Goal: Task Accomplishment & Management: Manage account settings

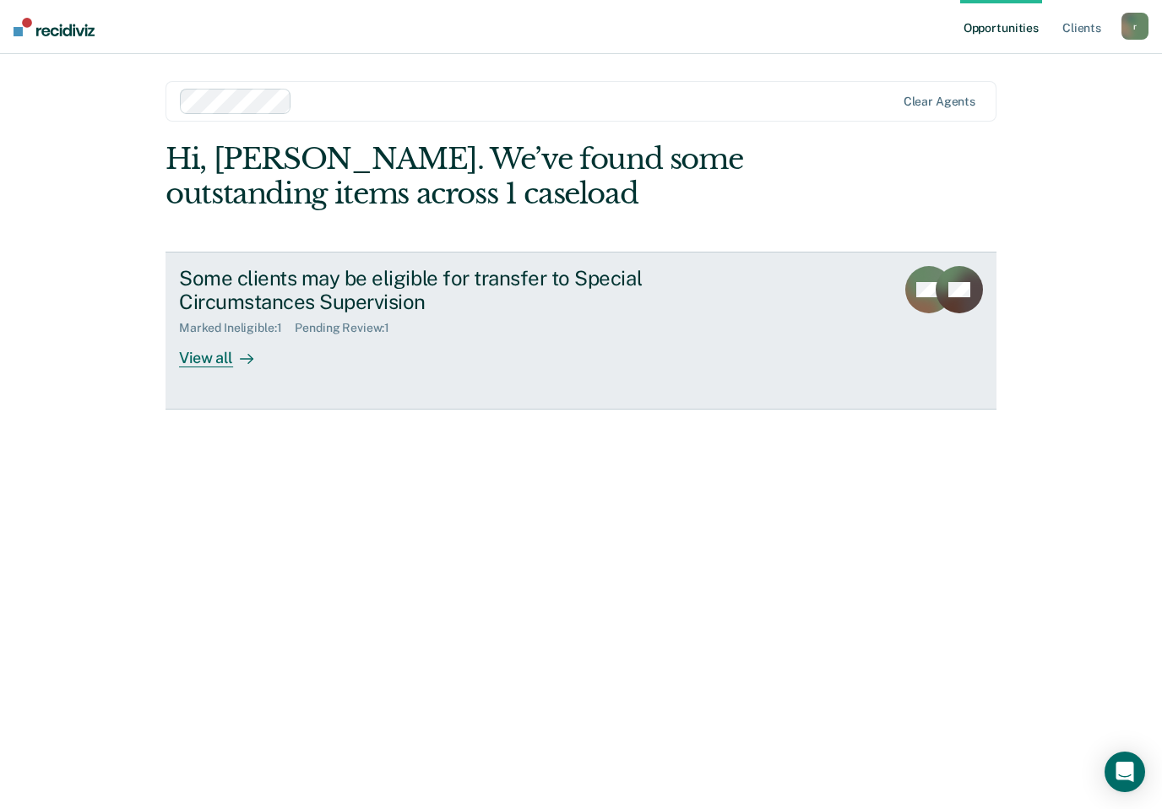
click at [193, 360] on div "View all" at bounding box center [226, 351] width 95 height 33
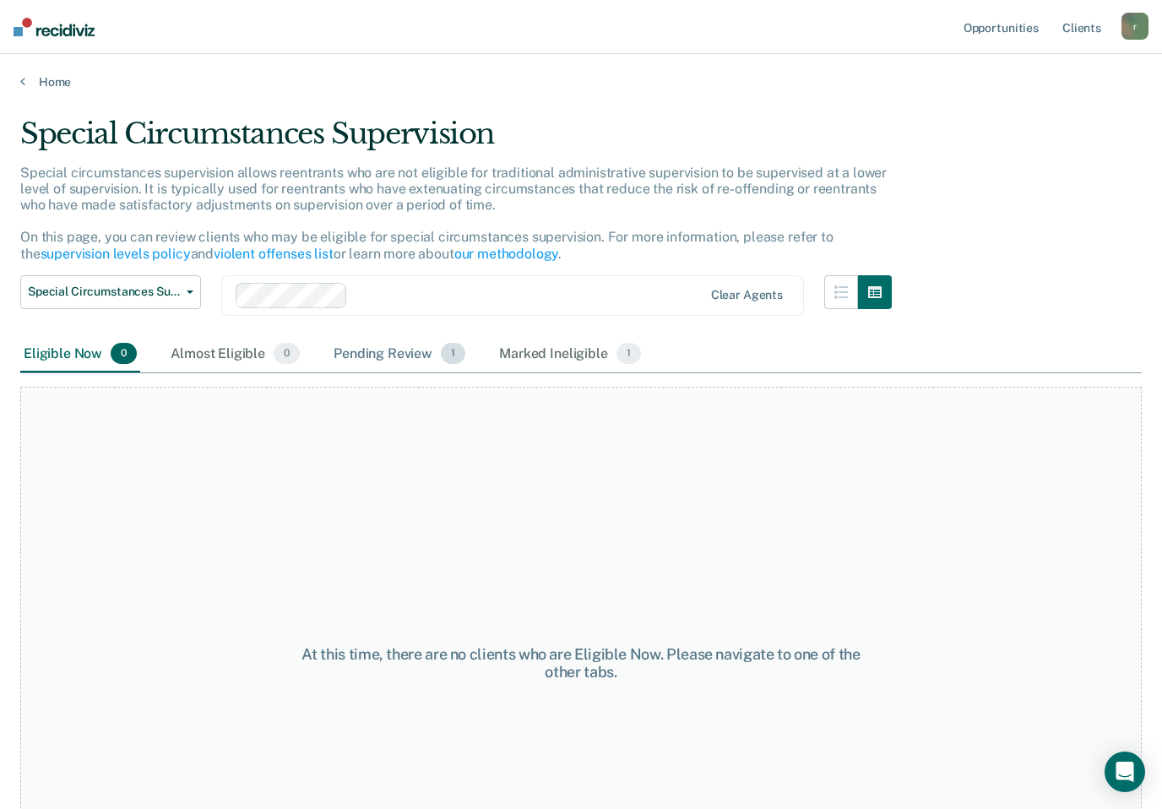
click at [400, 355] on div "Pending Review 1" at bounding box center [399, 354] width 138 height 37
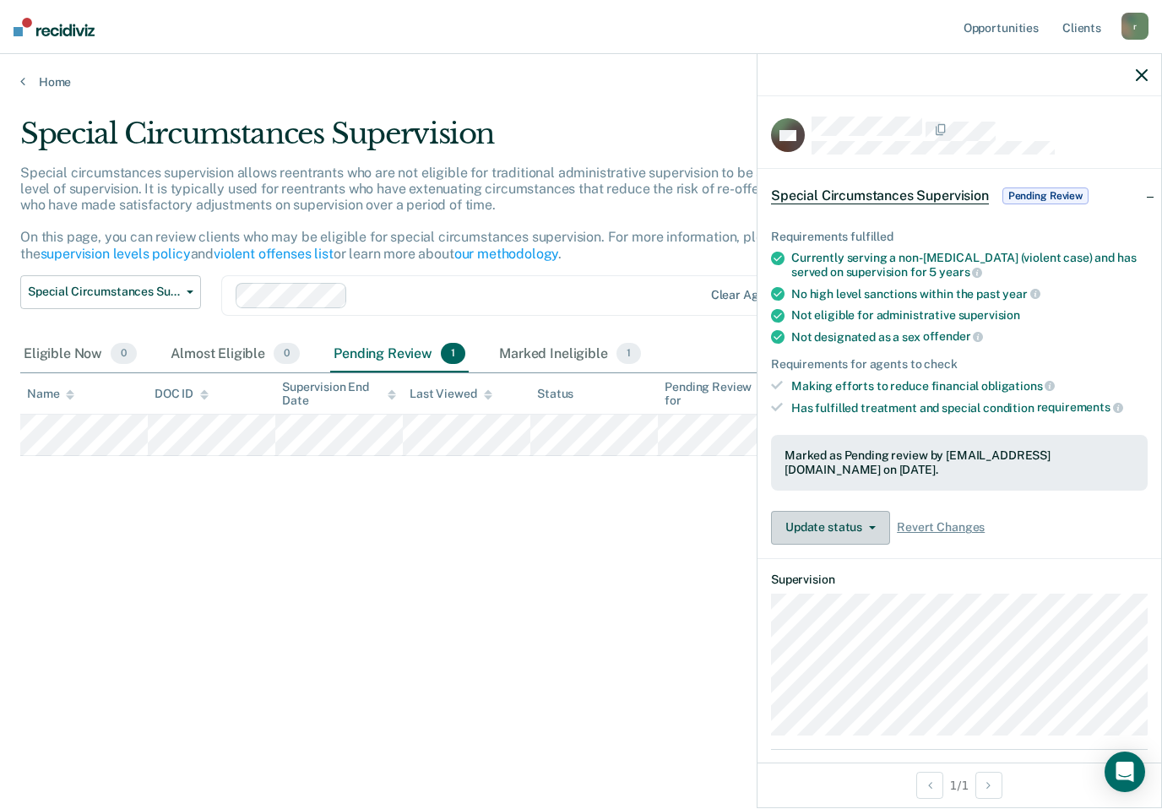
click at [857, 511] on button "Update status" at bounding box center [830, 528] width 119 height 34
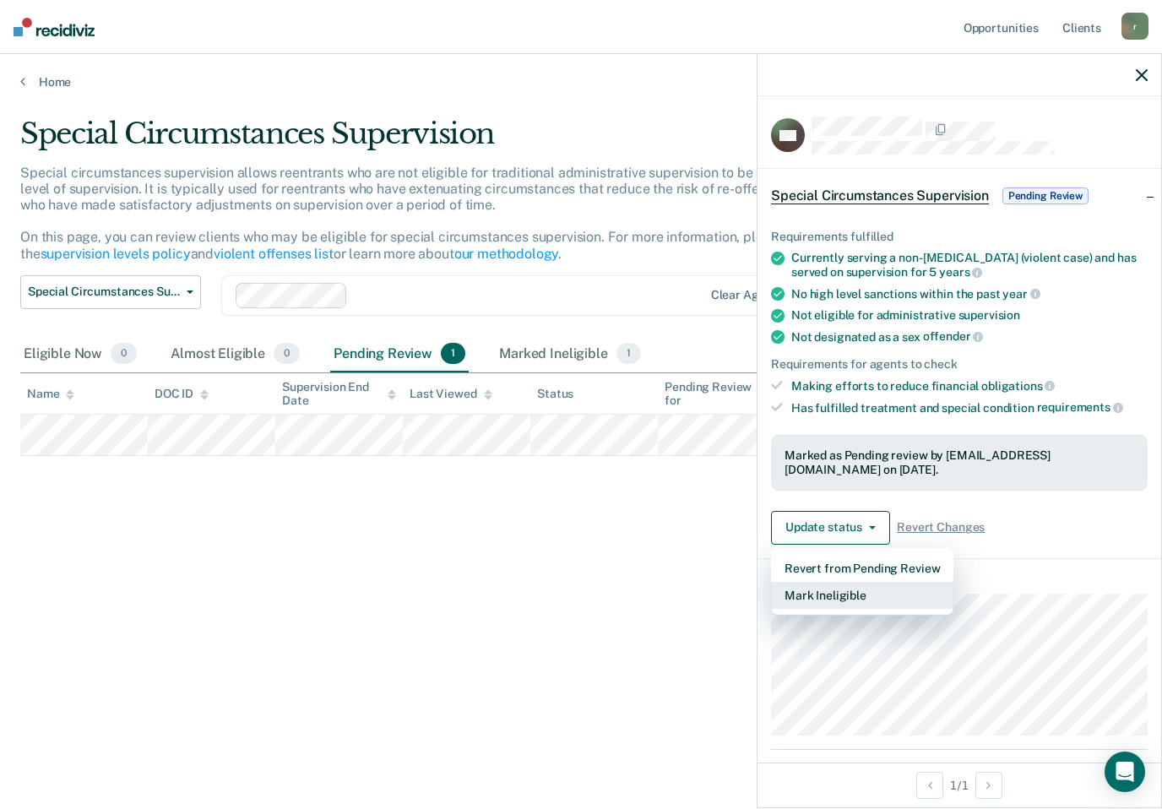
click at [902, 588] on button "Mark Ineligible" at bounding box center [862, 595] width 182 height 27
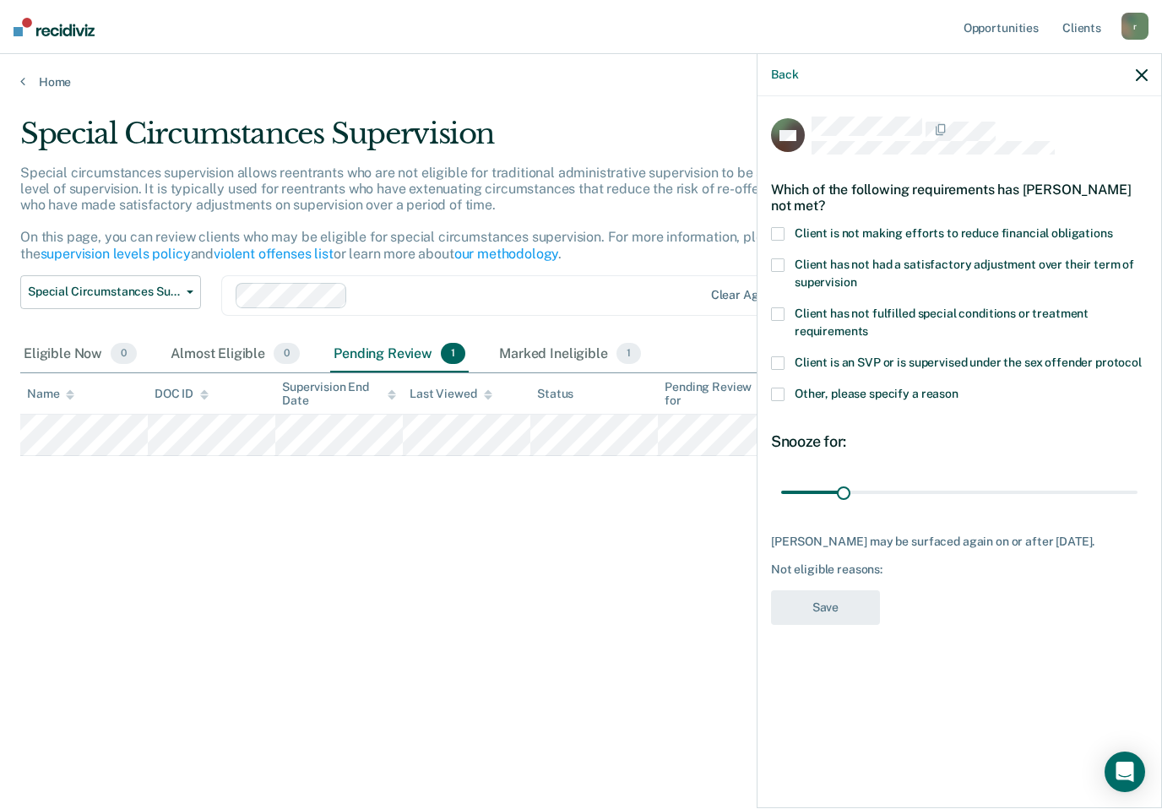
click at [778, 387] on span at bounding box center [778, 394] width 14 height 14
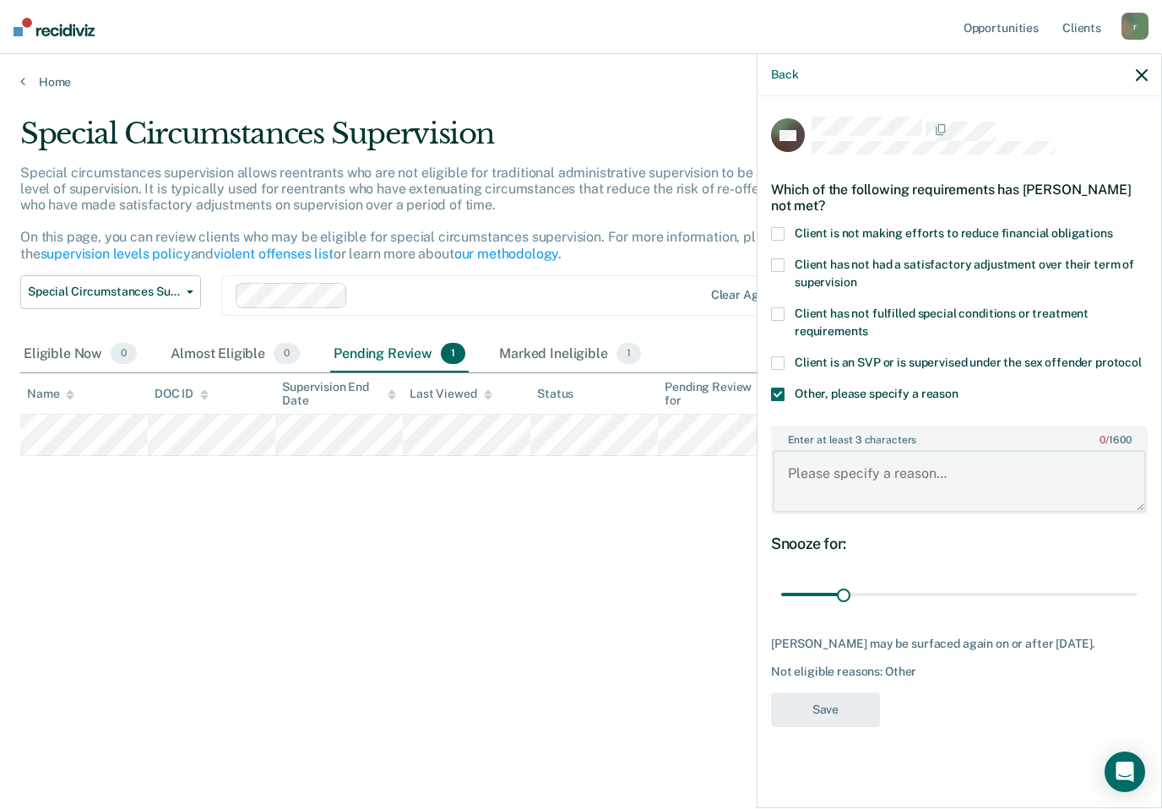
click at [905, 474] on textarea "Enter at least 3 characters 0 / 1600" at bounding box center [958, 481] width 373 height 62
click at [782, 274] on label "Client has not had a satisfactory adjustment over their term of supervision" at bounding box center [959, 275] width 376 height 35
click at [782, 393] on span at bounding box center [778, 394] width 14 height 14
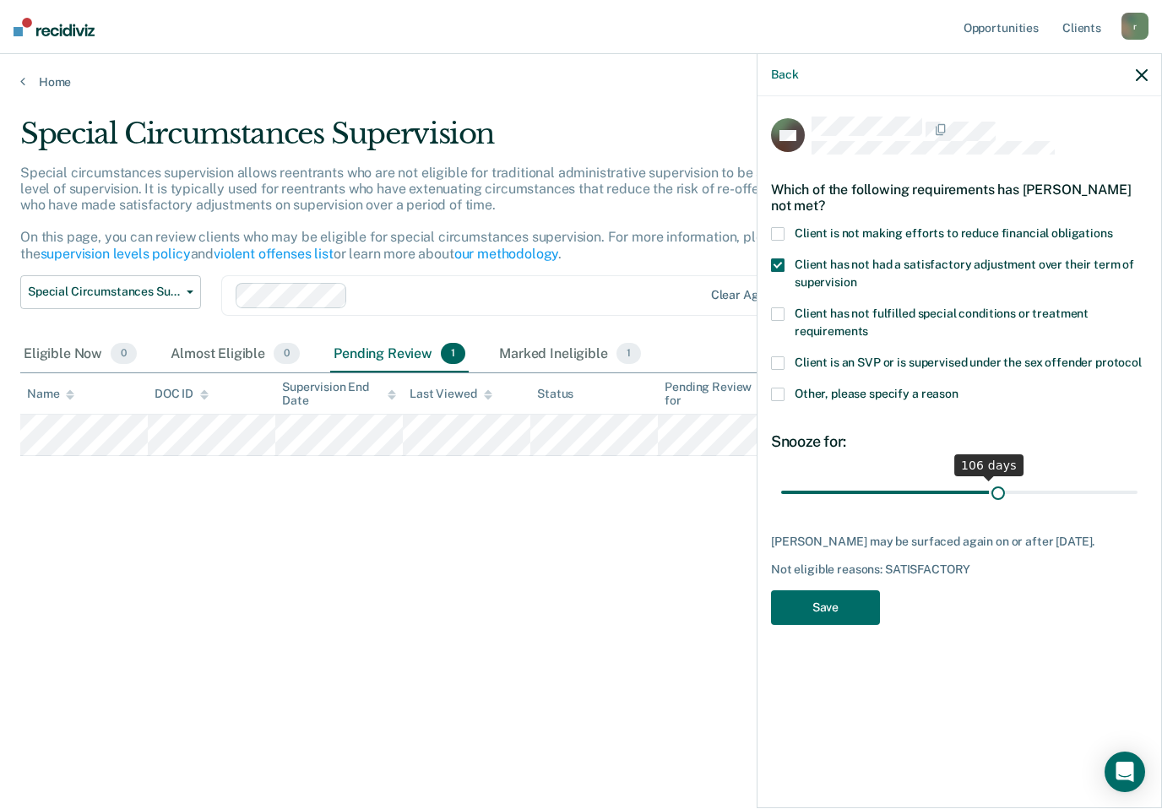
click at [998, 490] on input "range" at bounding box center [959, 493] width 356 height 30
type input "120"
click at [840, 622] on button "Save" at bounding box center [825, 607] width 109 height 35
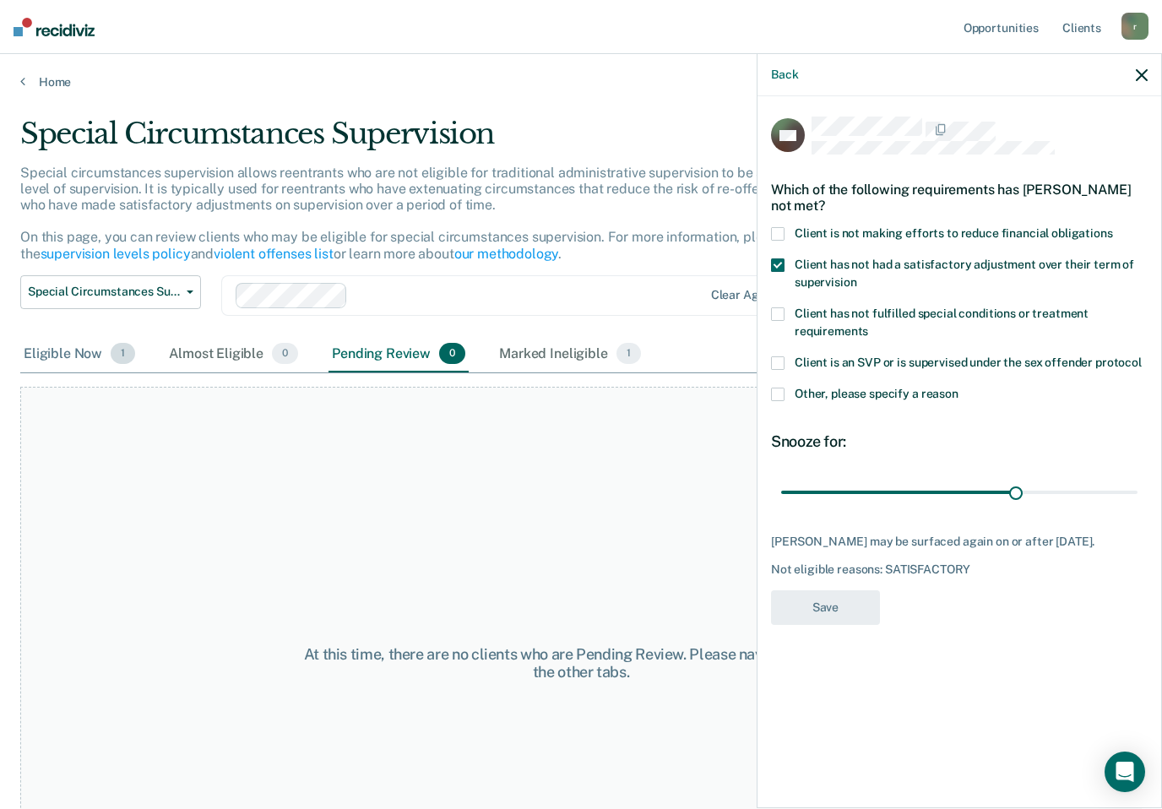
click at [59, 353] on div "Eligible Now 1" at bounding box center [79, 354] width 118 height 37
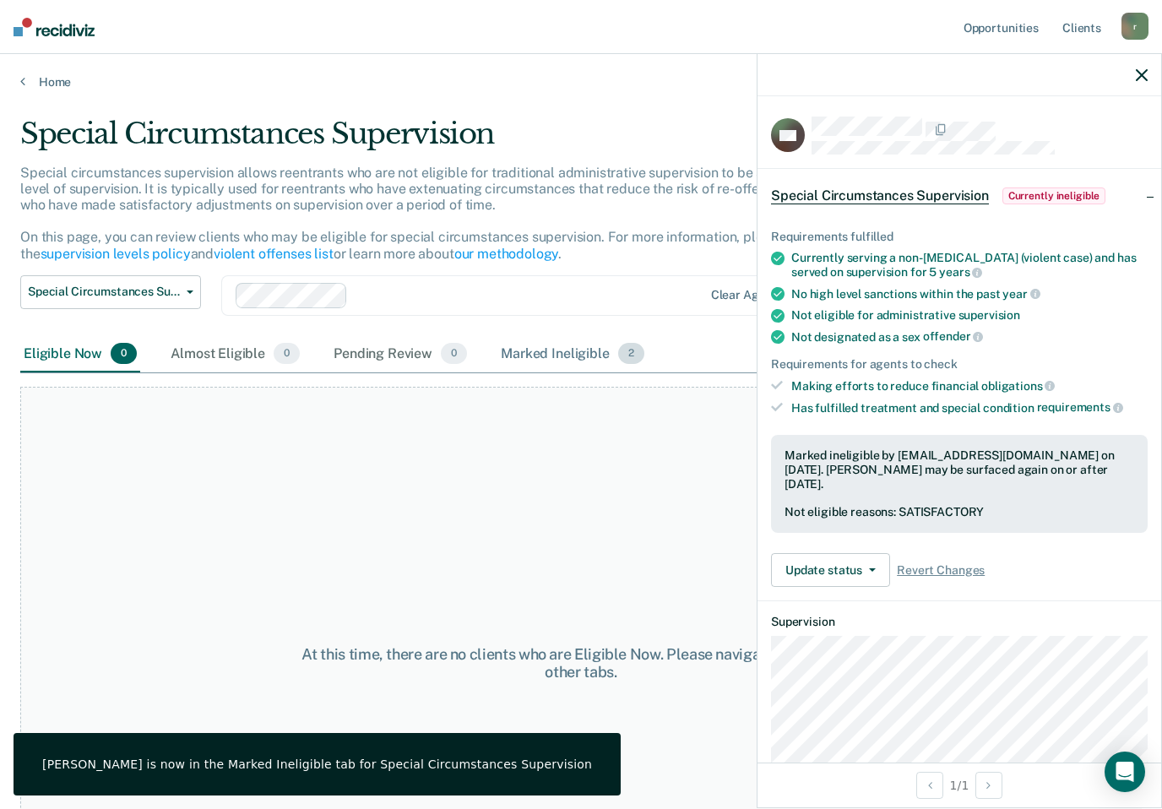
click at [533, 360] on div "Marked Ineligible 2" at bounding box center [572, 354] width 150 height 37
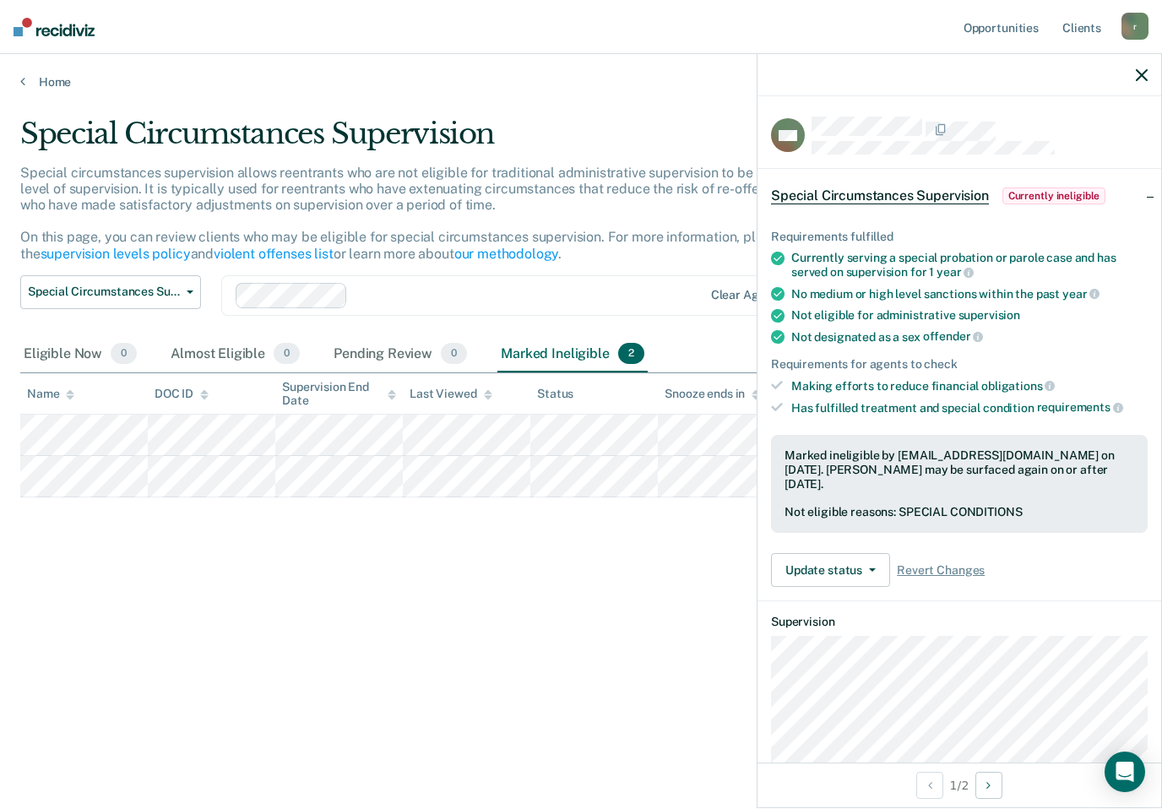
click at [1159, 708] on div "MC Special Circumstances Supervision Currently ineligible Requirements fulfille…" at bounding box center [958, 429] width 403 height 666
